Goal: Transaction & Acquisition: Purchase product/service

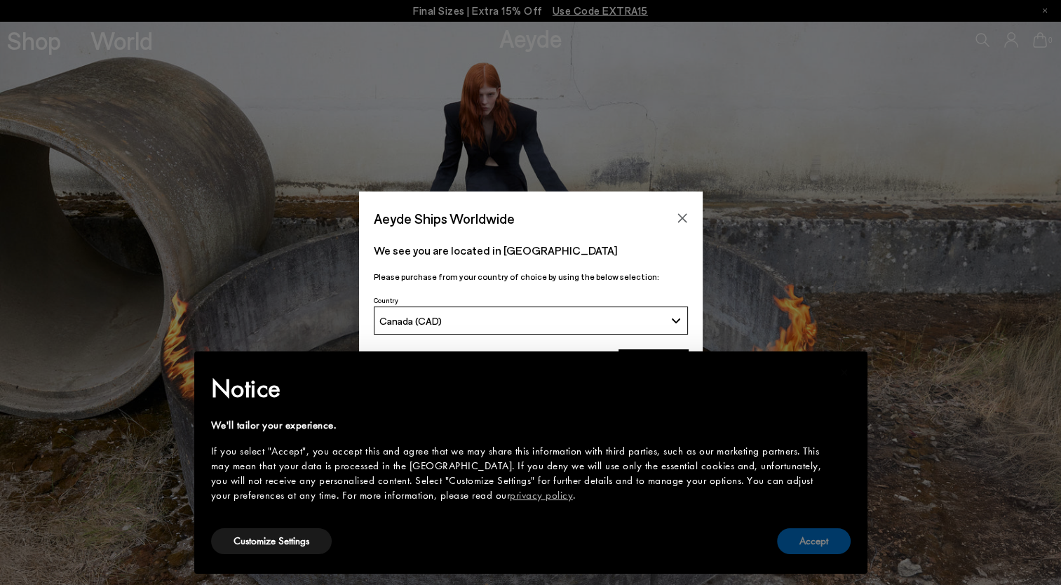
click at [808, 541] on button "Accept" at bounding box center [814, 541] width 74 height 26
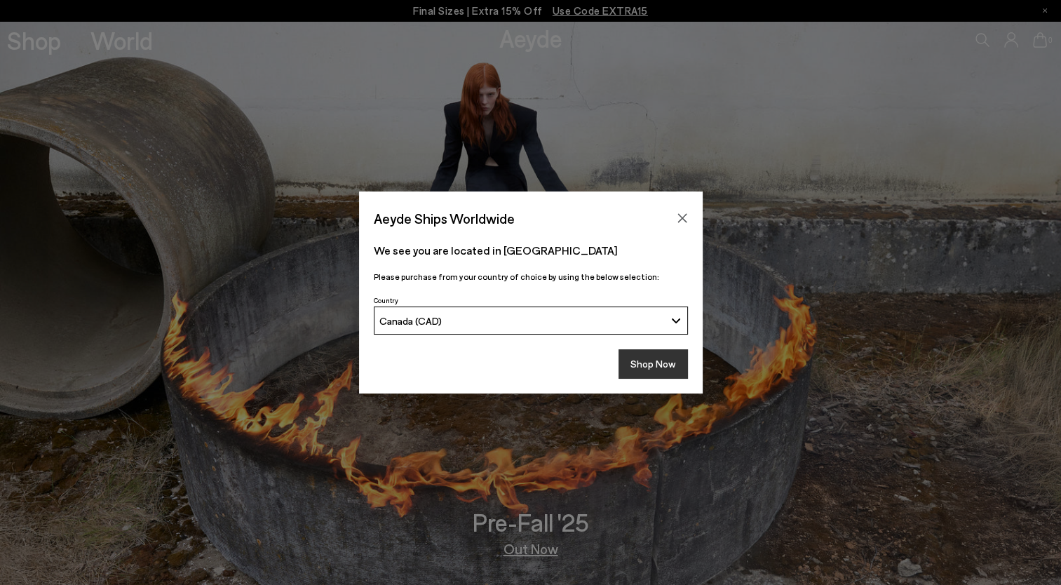
click at [641, 355] on button "Shop Now" at bounding box center [652, 363] width 69 height 29
click at [662, 366] on button "Shop Now" at bounding box center [652, 363] width 69 height 29
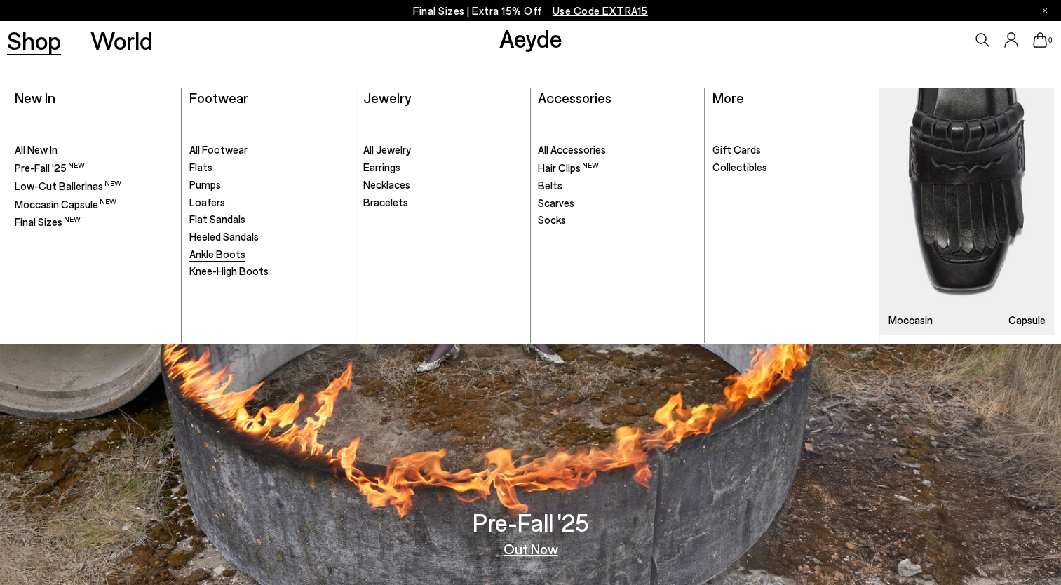
click at [231, 250] on span "Ankle Boots" at bounding box center [217, 254] width 56 height 13
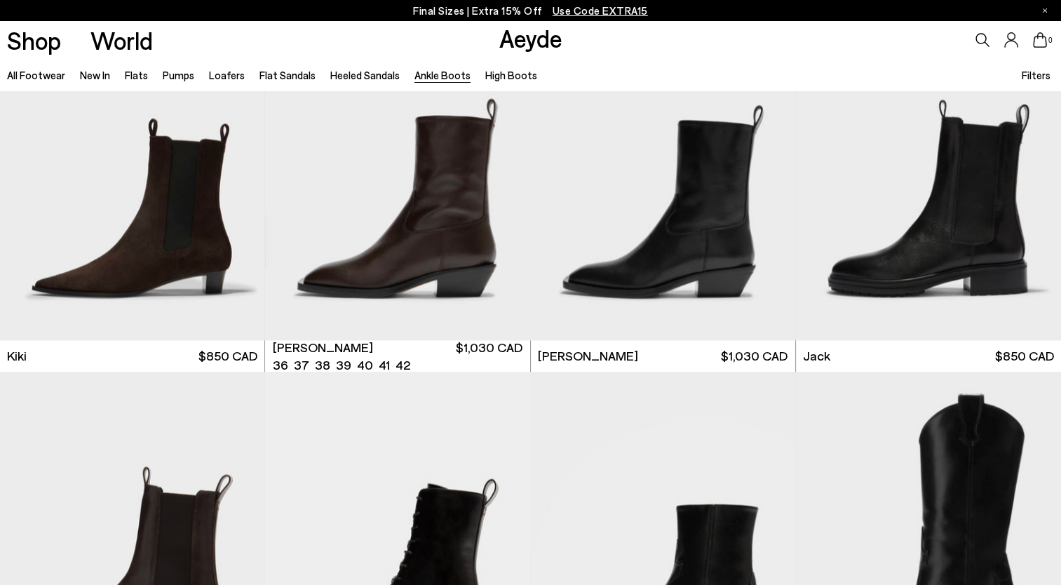
scroll to position [2244, 0]
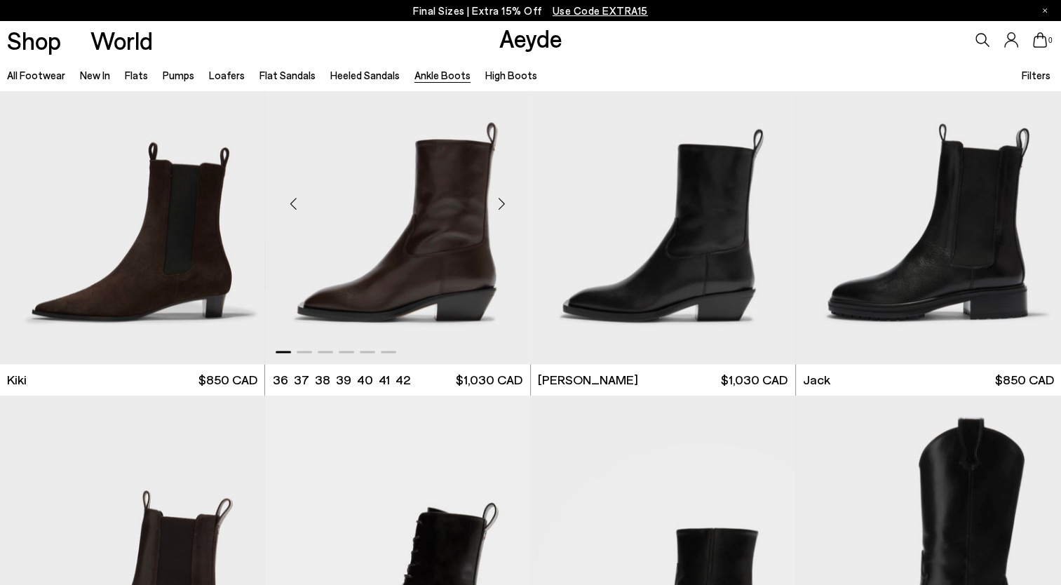
click at [496, 203] on div "Next slide" at bounding box center [502, 203] width 42 height 42
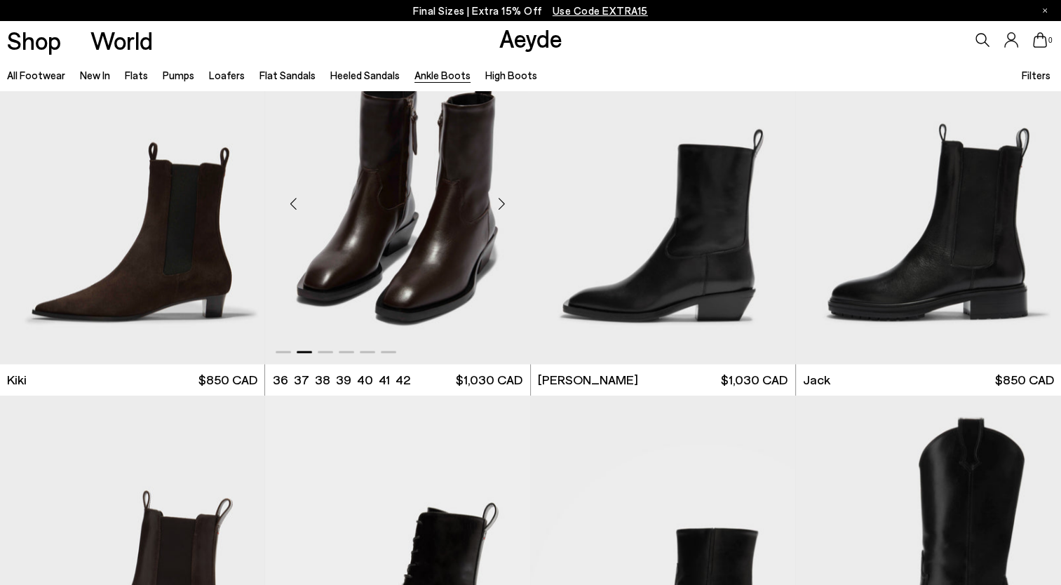
click at [496, 203] on div "Next slide" at bounding box center [502, 203] width 42 height 42
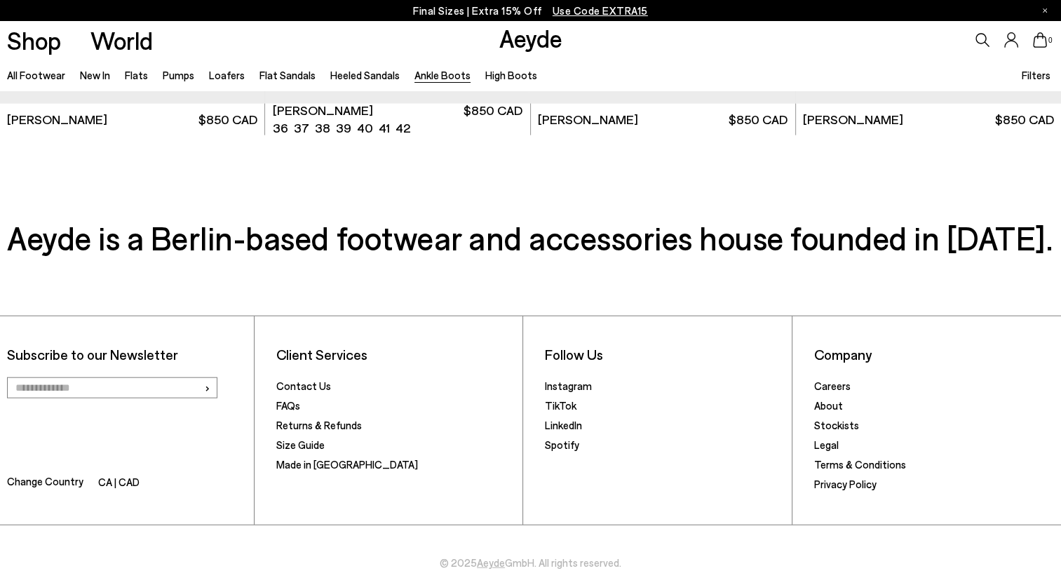
scroll to position [3247, 0]
